Goal: Navigation & Orientation: Find specific page/section

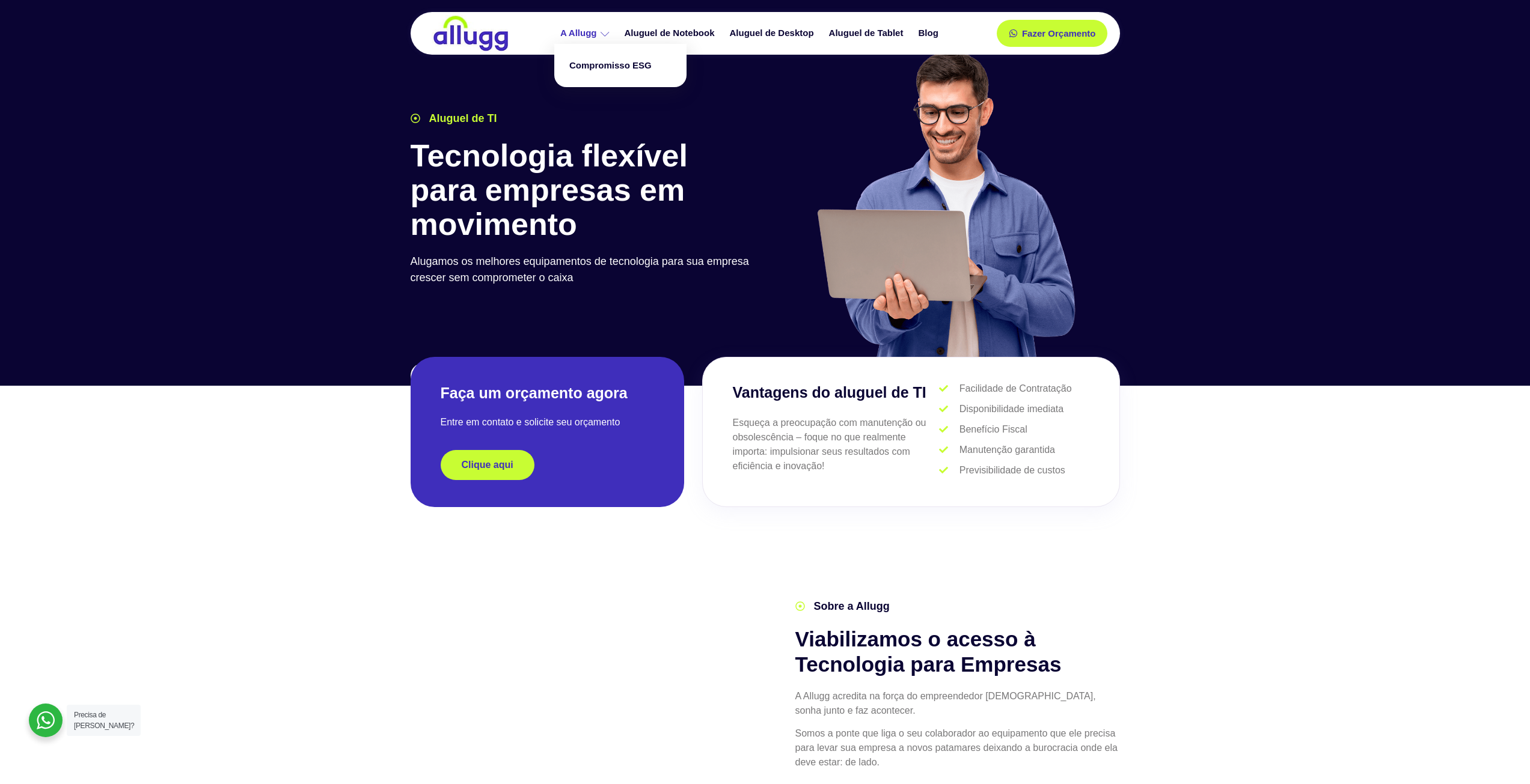
click at [583, 30] on link "A Allugg" at bounding box center [586, 33] width 64 height 21
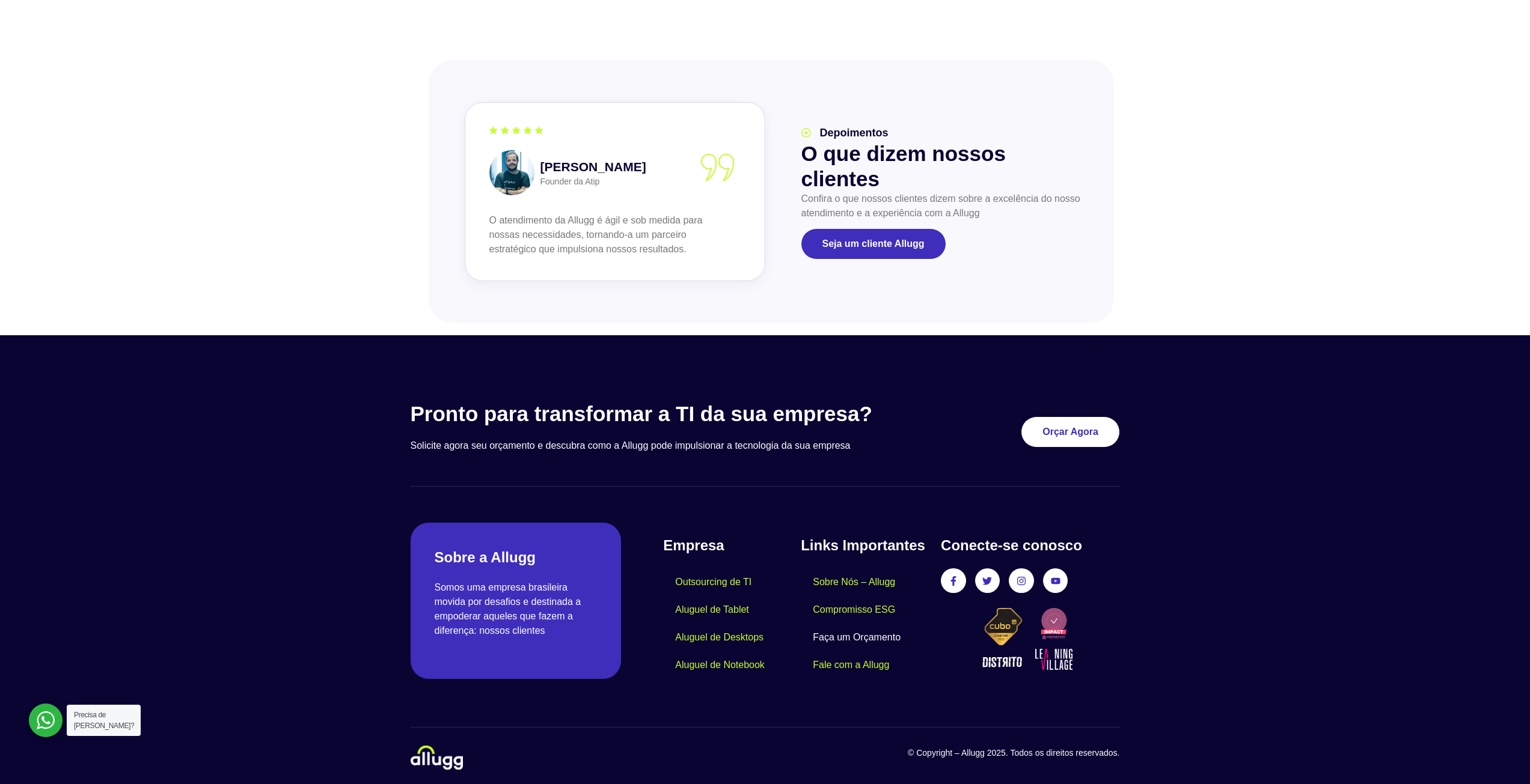
scroll to position [1215, 0]
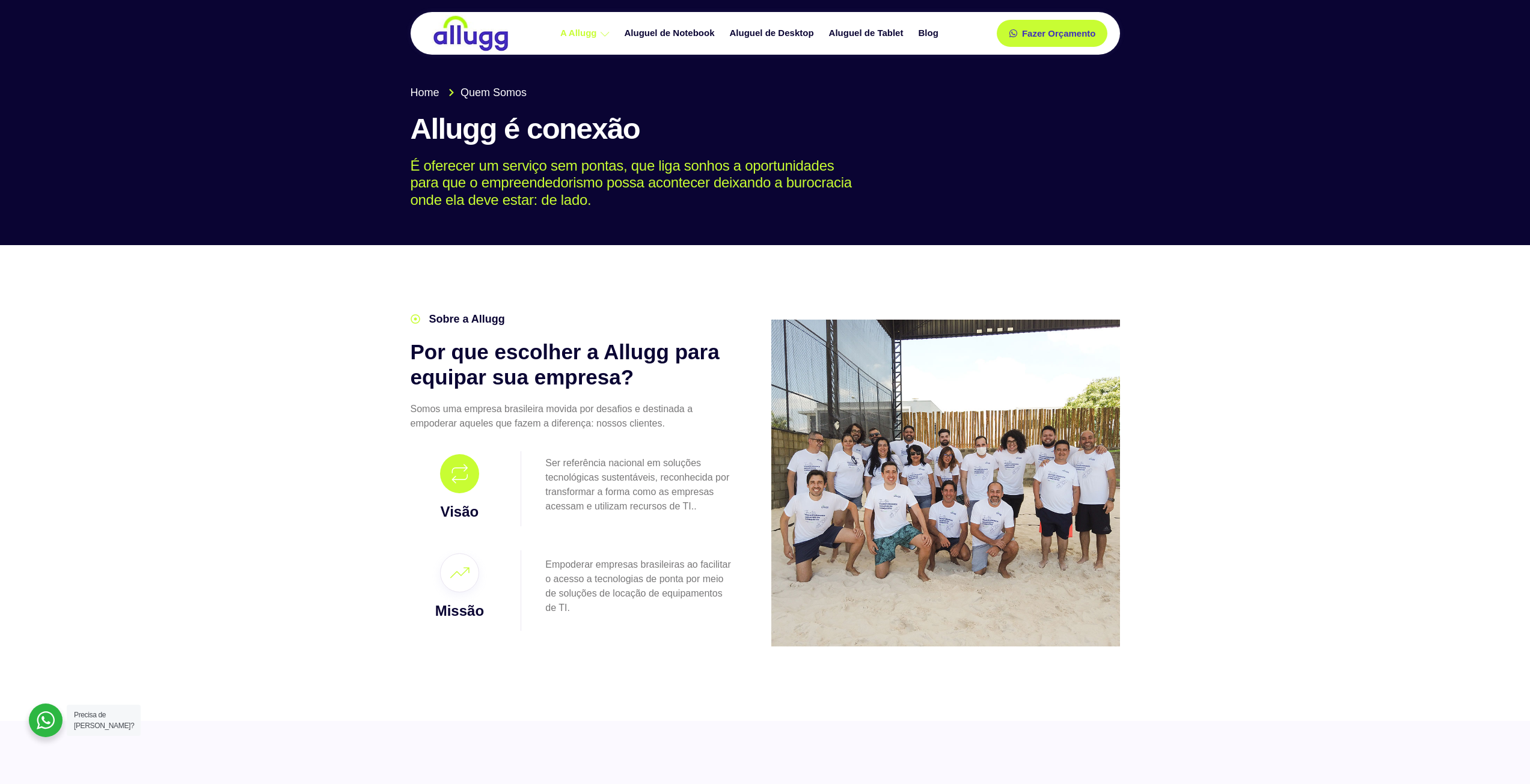
click at [476, 42] on img at bounding box center [470, 33] width 78 height 36
